Goal: Use online tool/utility: Utilize a website feature to perform a specific function

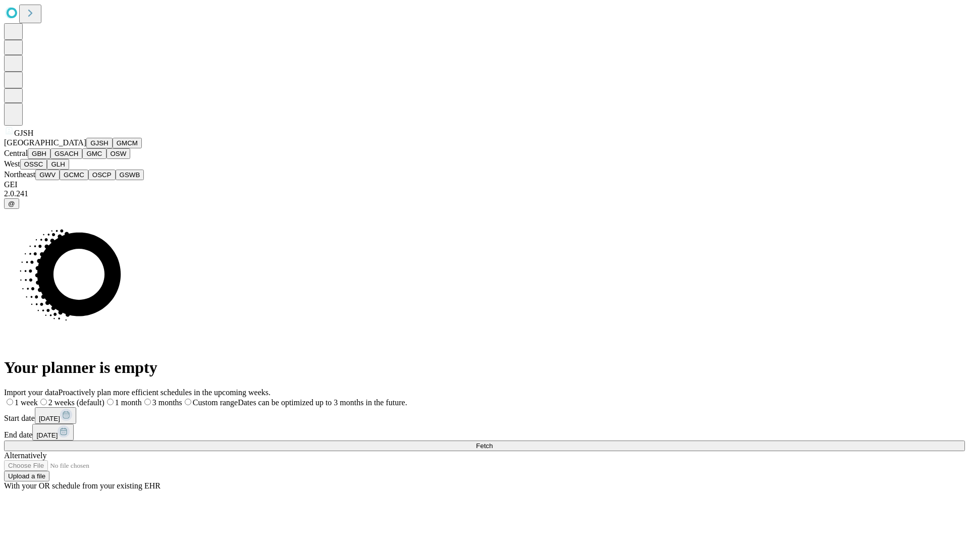
click at [86, 148] on button "GJSH" at bounding box center [99, 143] width 26 height 11
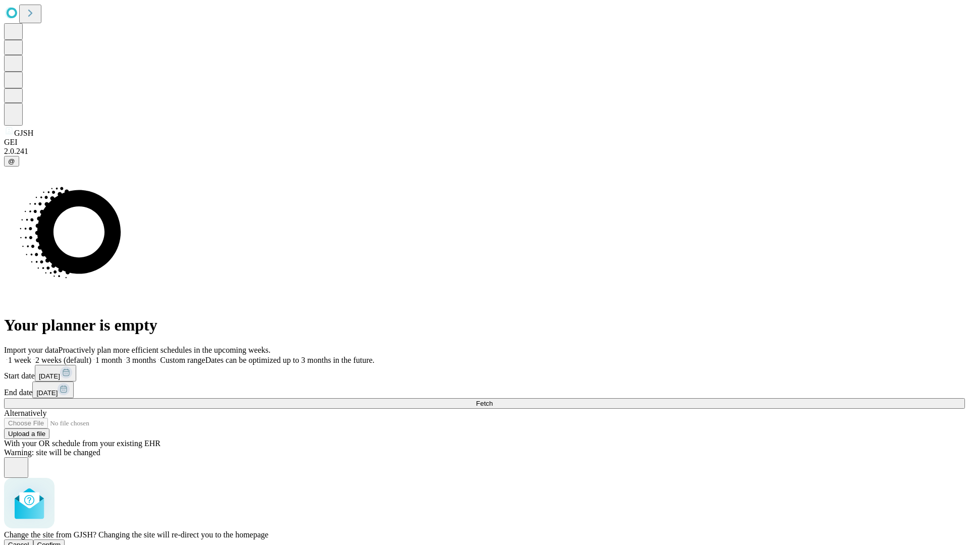
click at [61, 541] on span "Confirm" at bounding box center [49, 545] width 24 height 8
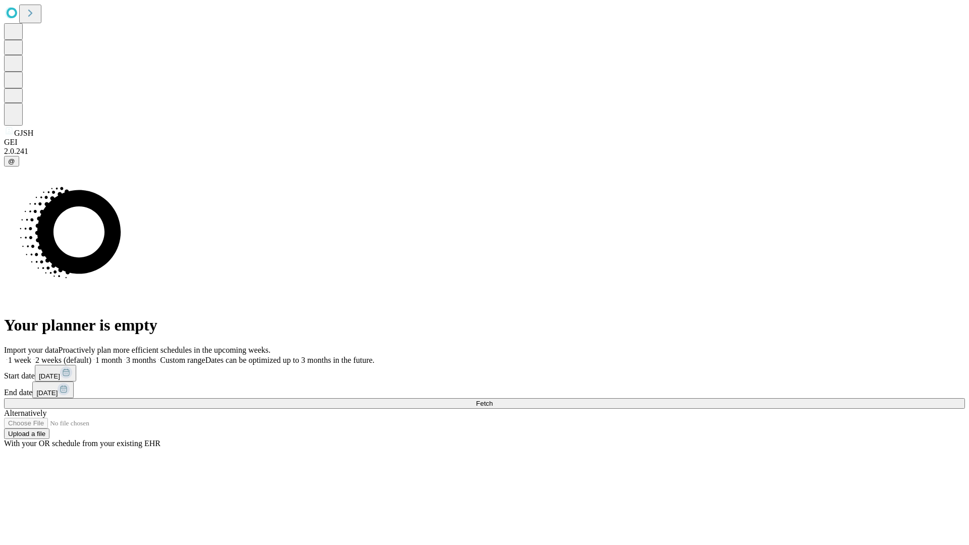
click at [91, 356] on label "2 weeks (default)" at bounding box center [61, 360] width 60 height 9
click at [493, 400] on span "Fetch" at bounding box center [484, 404] width 17 height 8
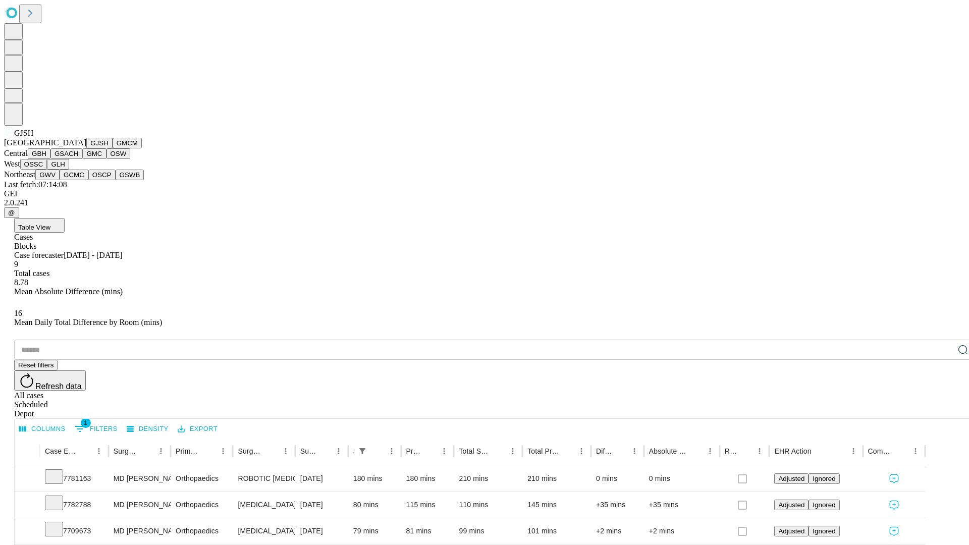
click at [113, 148] on button "GMCM" at bounding box center [127, 143] width 29 height 11
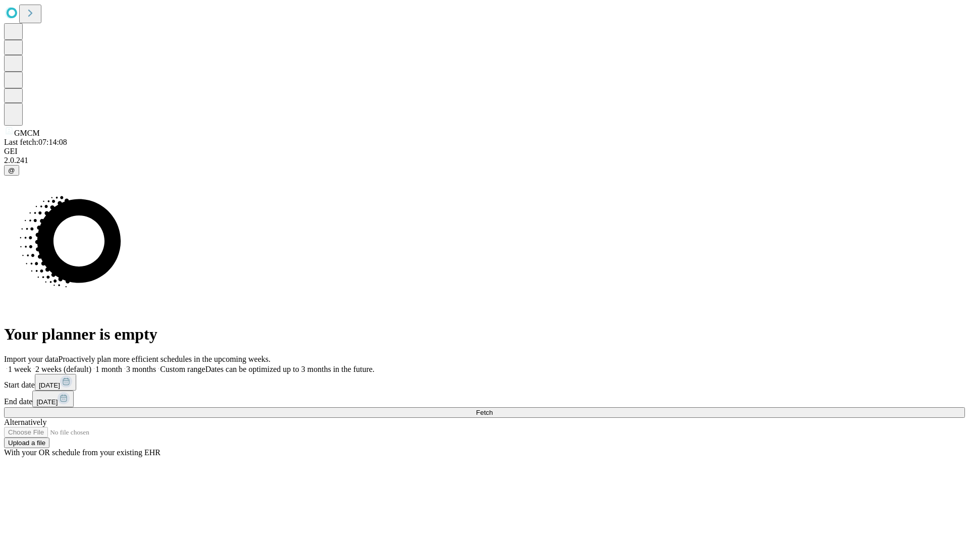
click at [91, 365] on label "2 weeks (default)" at bounding box center [61, 369] width 60 height 9
click at [493, 409] on span "Fetch" at bounding box center [484, 413] width 17 height 8
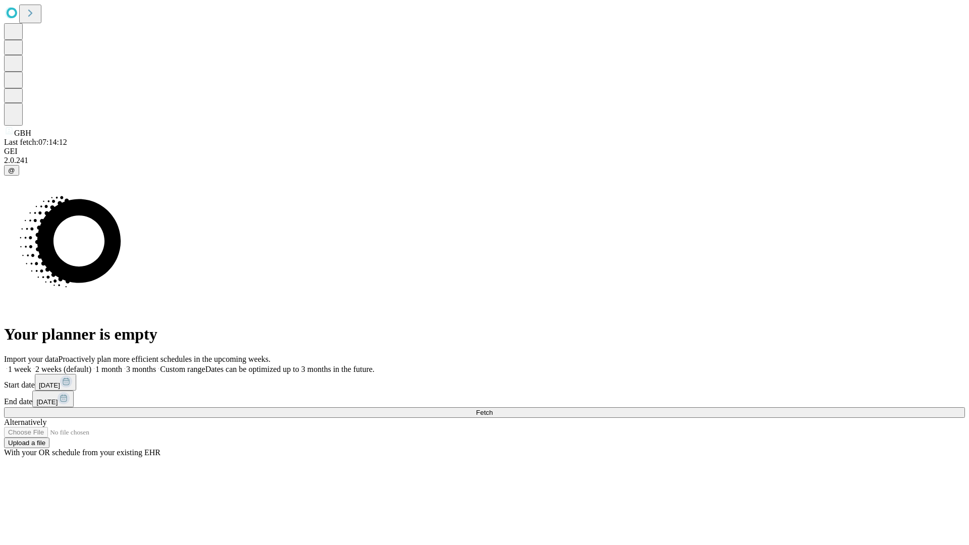
click at [91, 365] on label "2 weeks (default)" at bounding box center [61, 369] width 60 height 9
click at [493, 409] on span "Fetch" at bounding box center [484, 413] width 17 height 8
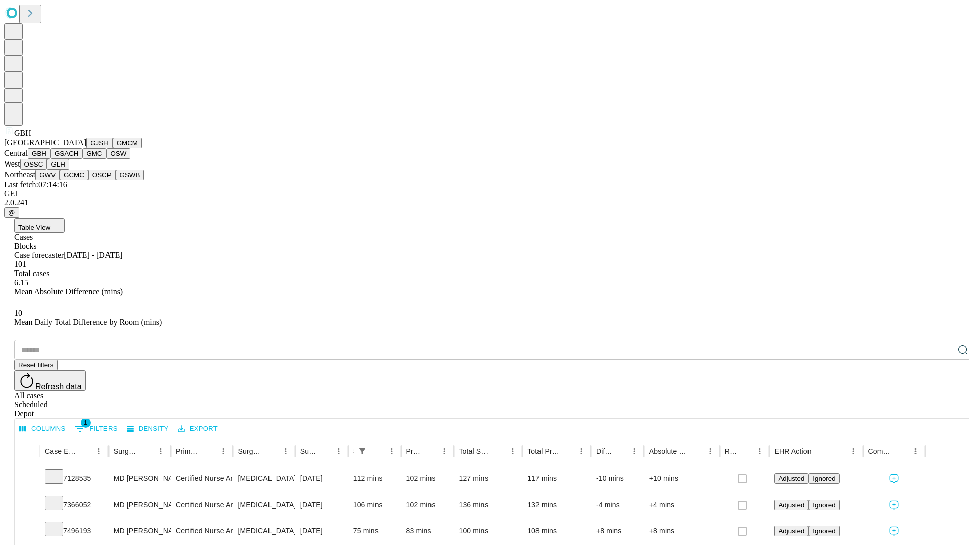
click at [78, 159] on button "GSACH" at bounding box center [66, 153] width 32 height 11
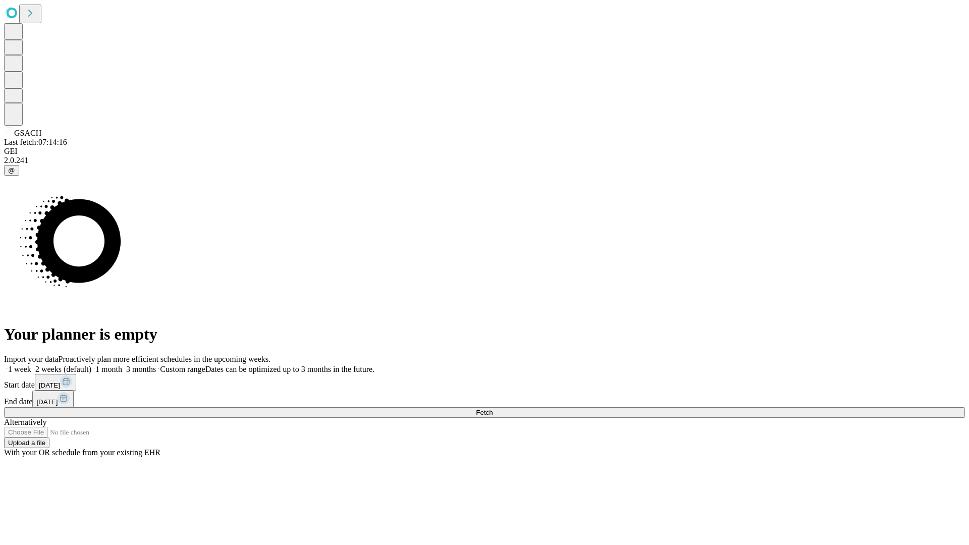
click at [91, 365] on label "2 weeks (default)" at bounding box center [61, 369] width 60 height 9
click at [493, 409] on span "Fetch" at bounding box center [484, 413] width 17 height 8
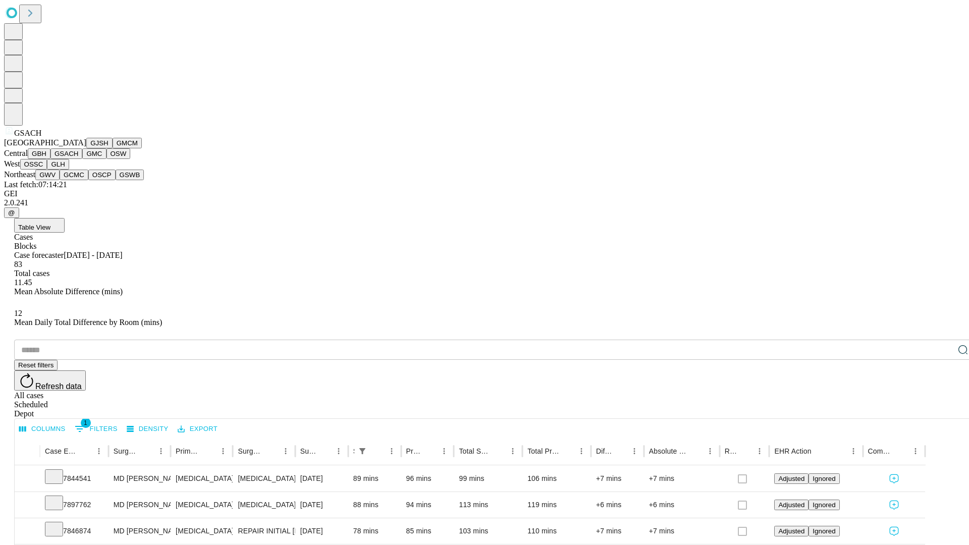
click at [82, 159] on button "GMC" at bounding box center [94, 153] width 24 height 11
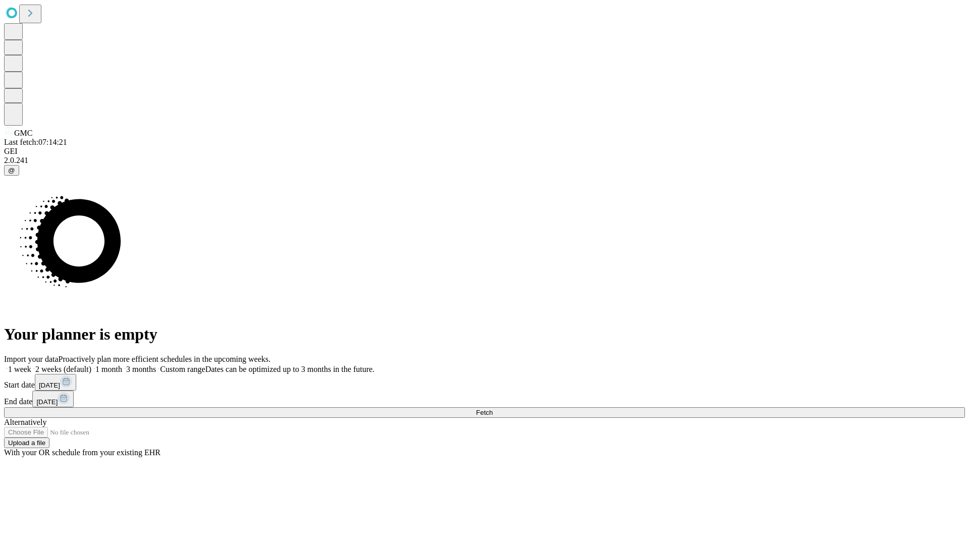
click at [91, 365] on label "2 weeks (default)" at bounding box center [61, 369] width 60 height 9
click at [493, 409] on span "Fetch" at bounding box center [484, 413] width 17 height 8
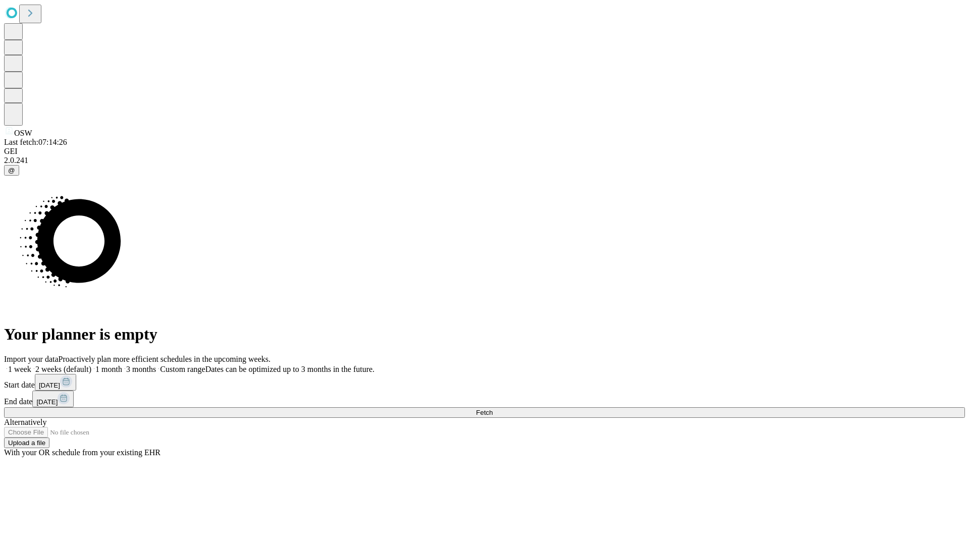
click at [91, 365] on label "2 weeks (default)" at bounding box center [61, 369] width 60 height 9
click at [493, 409] on span "Fetch" at bounding box center [484, 413] width 17 height 8
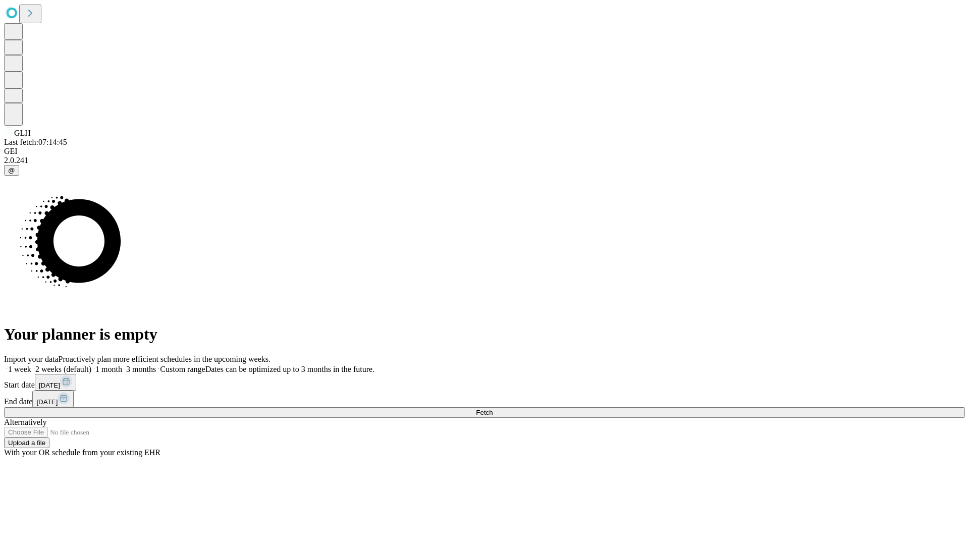
click at [91, 365] on label "2 weeks (default)" at bounding box center [61, 369] width 60 height 9
click at [493, 409] on span "Fetch" at bounding box center [484, 413] width 17 height 8
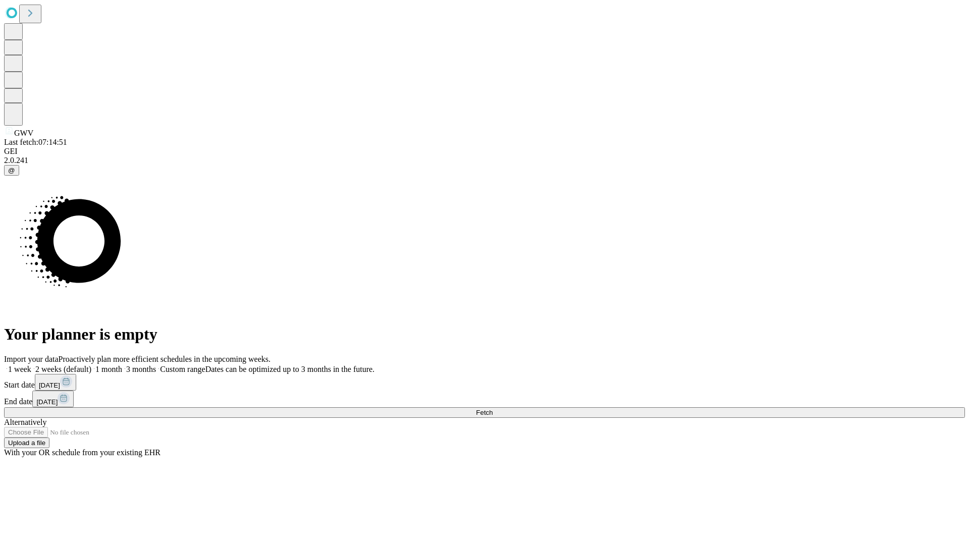
click at [91, 365] on label "2 weeks (default)" at bounding box center [61, 369] width 60 height 9
click at [493, 409] on span "Fetch" at bounding box center [484, 413] width 17 height 8
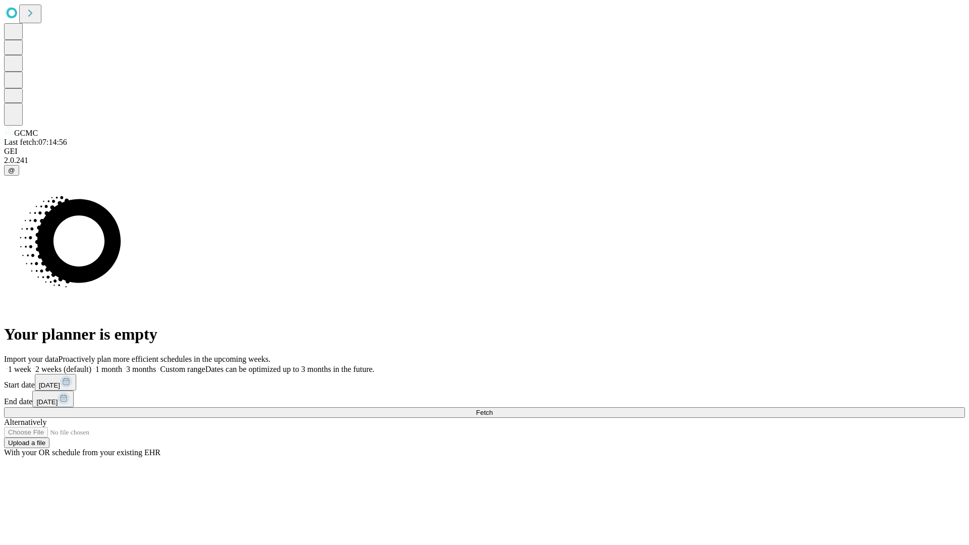
click at [91, 365] on label "2 weeks (default)" at bounding box center [61, 369] width 60 height 9
click at [493, 409] on span "Fetch" at bounding box center [484, 413] width 17 height 8
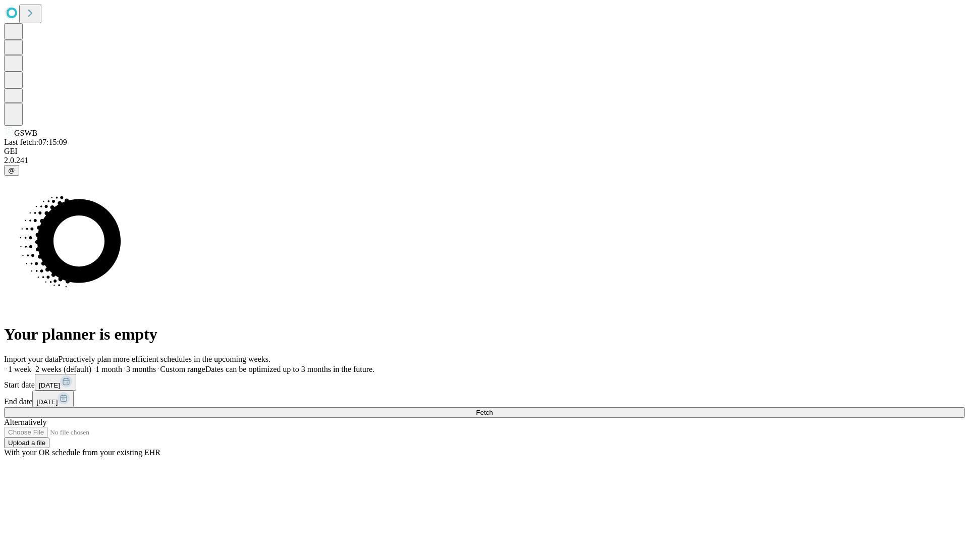
click at [91, 365] on label "2 weeks (default)" at bounding box center [61, 369] width 60 height 9
click at [493, 409] on span "Fetch" at bounding box center [484, 413] width 17 height 8
